Goal: Check status: Check status

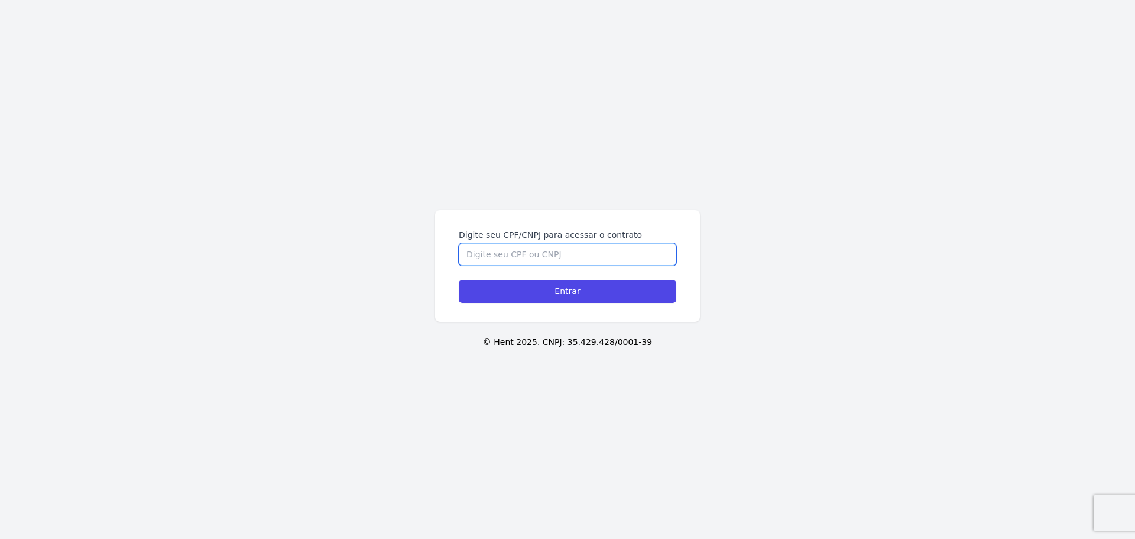
click at [503, 255] on input "Digite seu CPF/CNPJ para acessar o contrato" at bounding box center [568, 254] width 218 height 22
type input "05497861121"
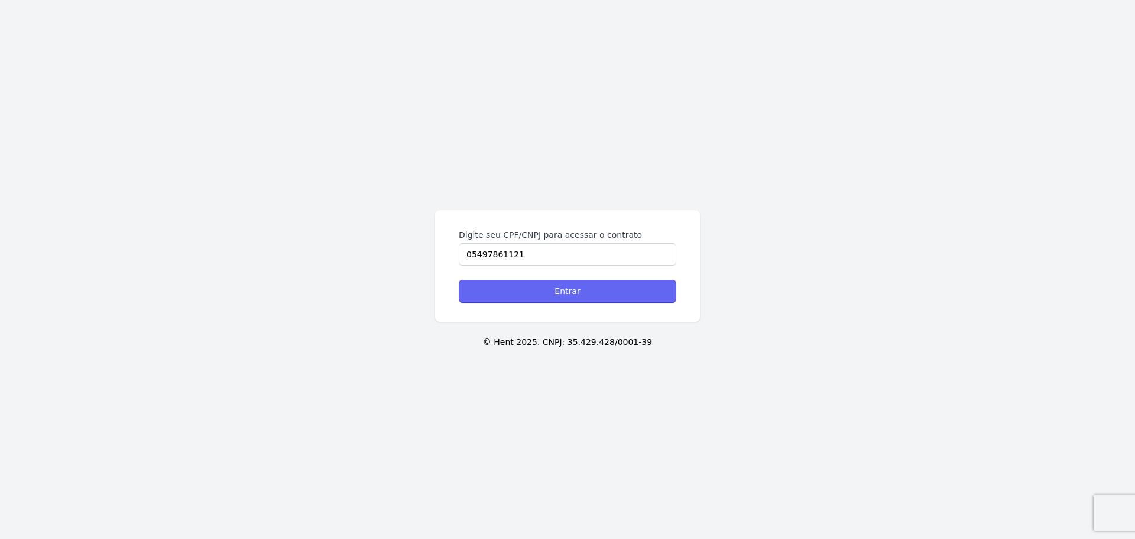
click at [599, 300] on input "Entrar" at bounding box center [568, 291] width 218 height 23
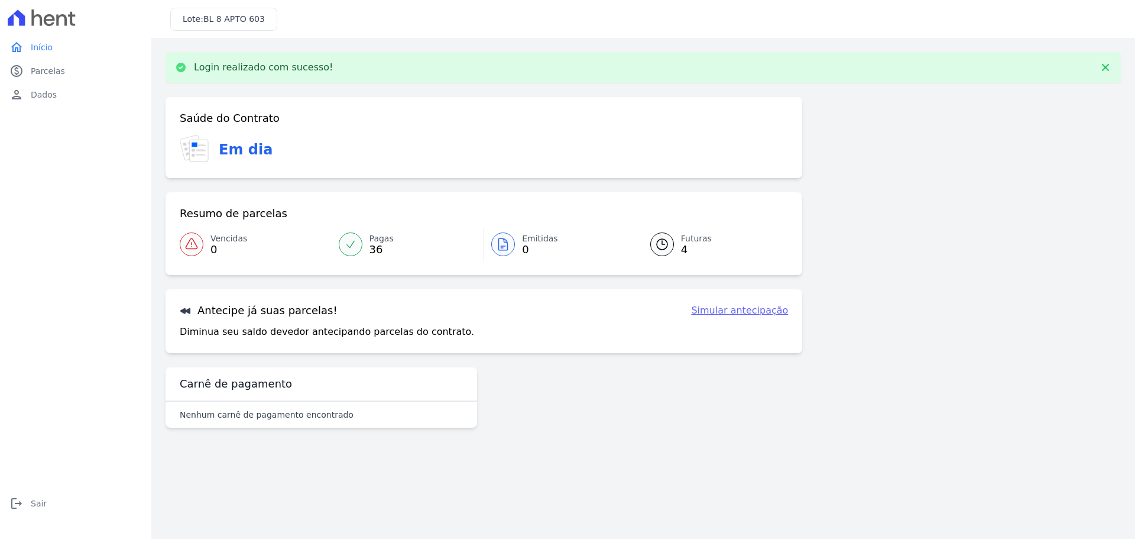
click at [659, 239] on icon at bounding box center [662, 244] width 14 height 14
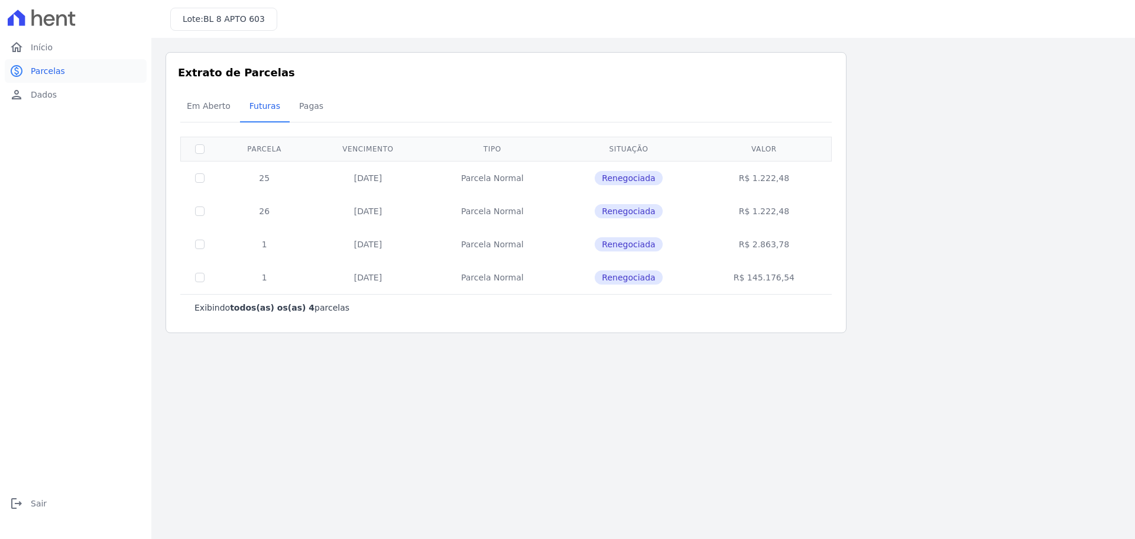
click at [50, 72] on span "Parcelas" at bounding box center [48, 71] width 34 height 12
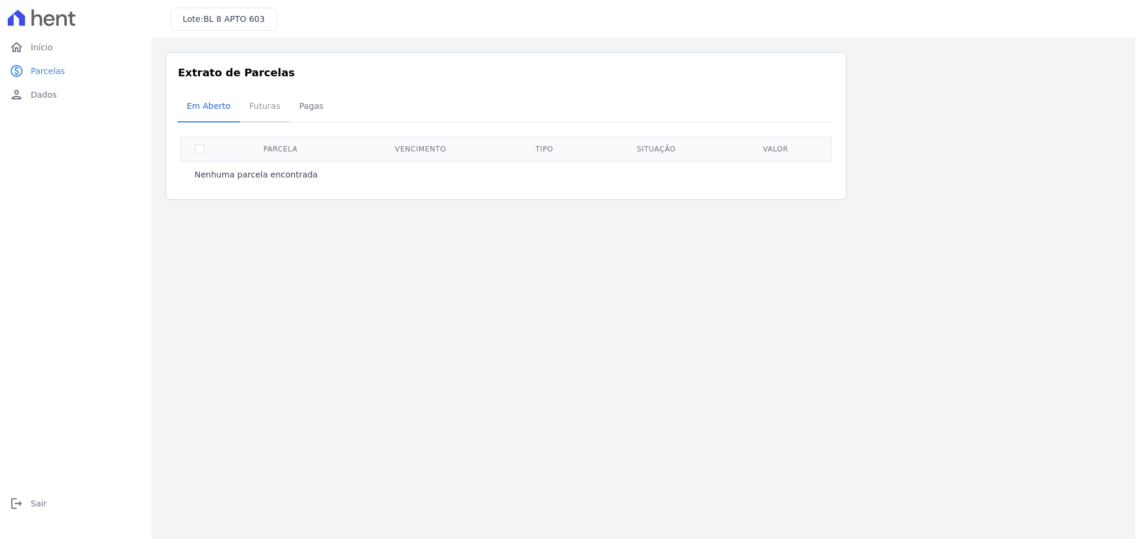
click at [258, 109] on span "Futuras" at bounding box center [264, 106] width 45 height 24
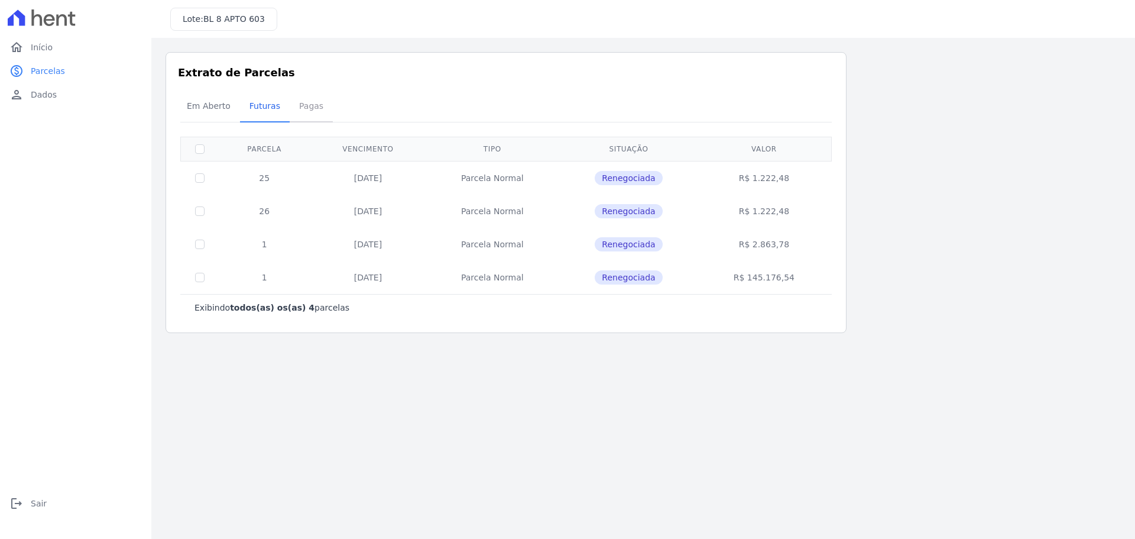
click at [292, 108] on span "Pagas" at bounding box center [311, 106] width 38 height 24
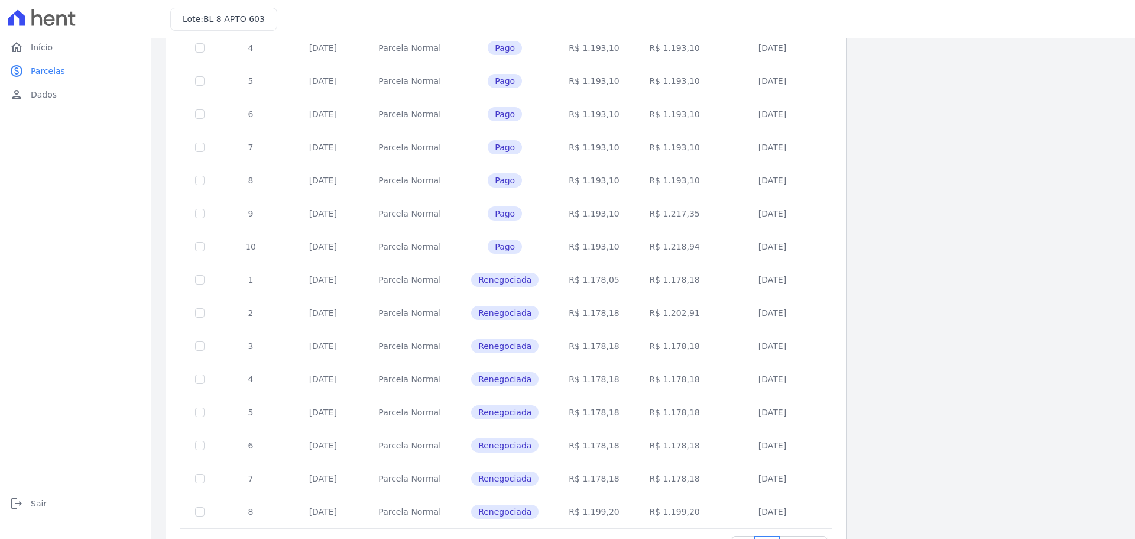
scroll to position [354, 0]
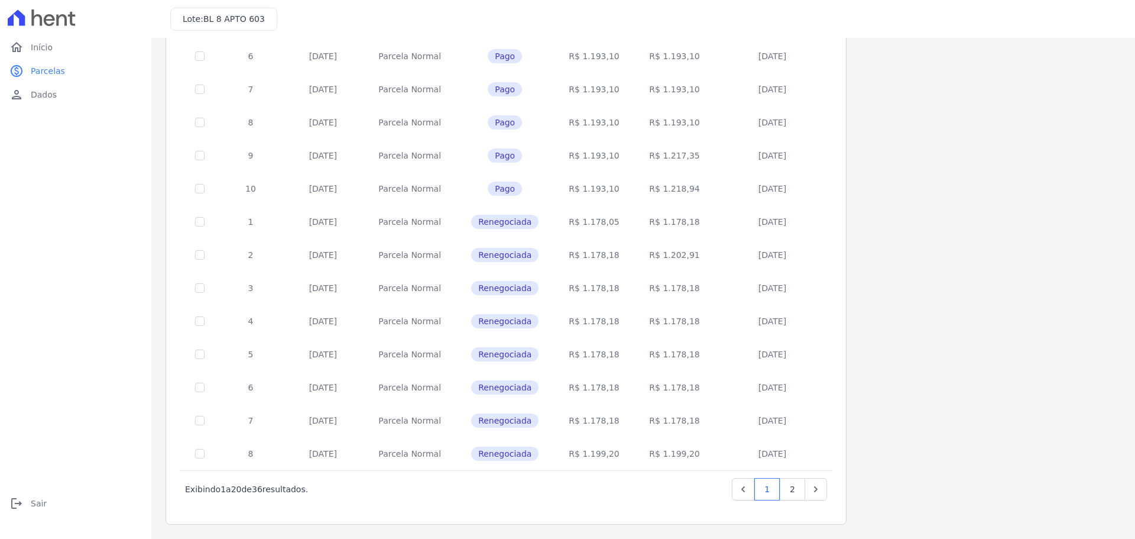
click at [502, 225] on span "Renegociada" at bounding box center [504, 222] width 67 height 14
click at [974, 266] on div "Listagem de parcelas Baixar PDF Extrato de Parcelas Em Aberto Futuras Pagas 0 s…" at bounding box center [644, 111] width 956 height 826
click at [786, 489] on link "2" at bounding box center [792, 489] width 25 height 22
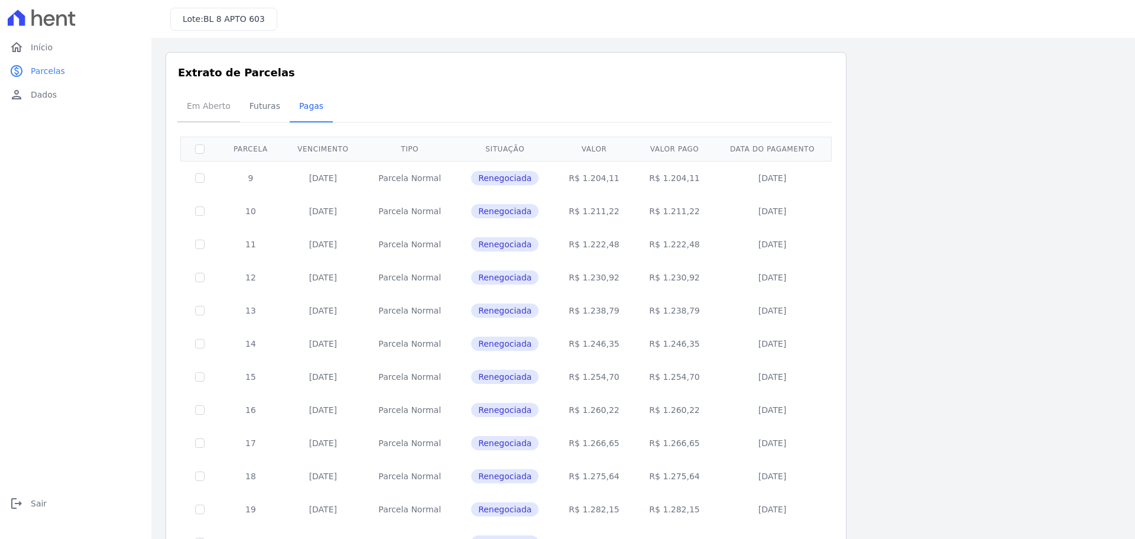
click at [224, 114] on span "Em Aberto" at bounding box center [209, 106] width 58 height 24
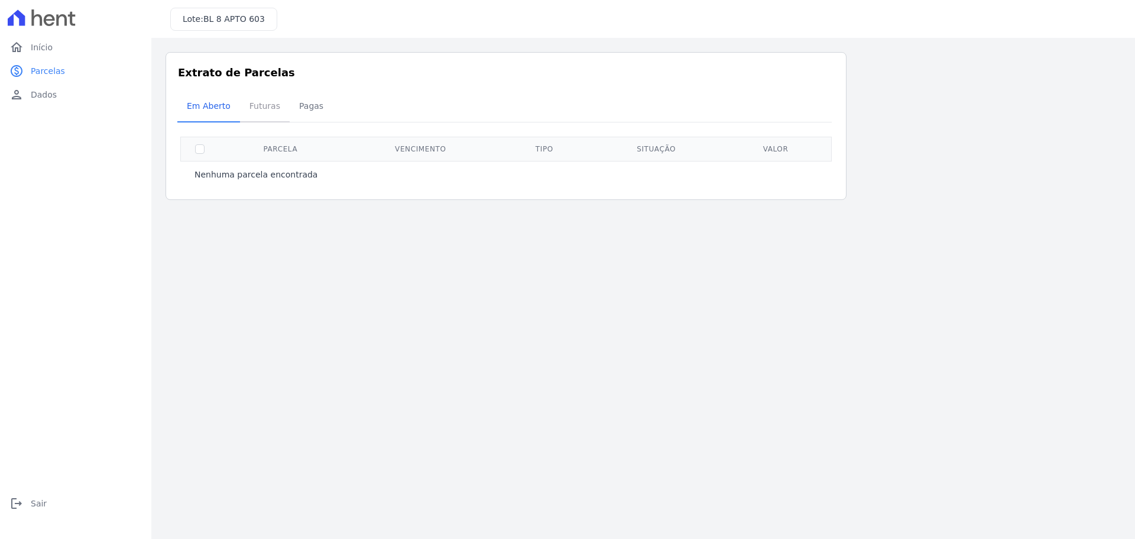
click at [249, 110] on span "Futuras" at bounding box center [264, 106] width 45 height 24
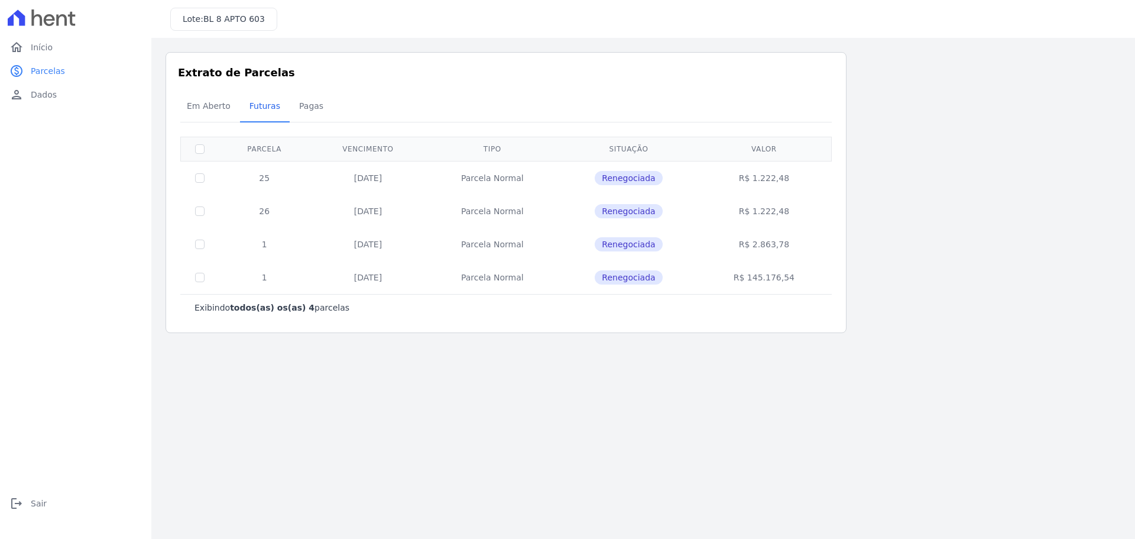
click at [963, 412] on main "Listagem de parcelas Baixar PDF Extrato de Parcelas Em Aberto Futuras Pagas 0 s…" at bounding box center [643, 288] width 984 height 501
click at [997, 393] on main "Listagem de parcelas Baixar PDF Extrato de Parcelas Em Aberto Futuras Pagas 0 s…" at bounding box center [643, 288] width 984 height 501
